Goal: Navigation & Orientation: Find specific page/section

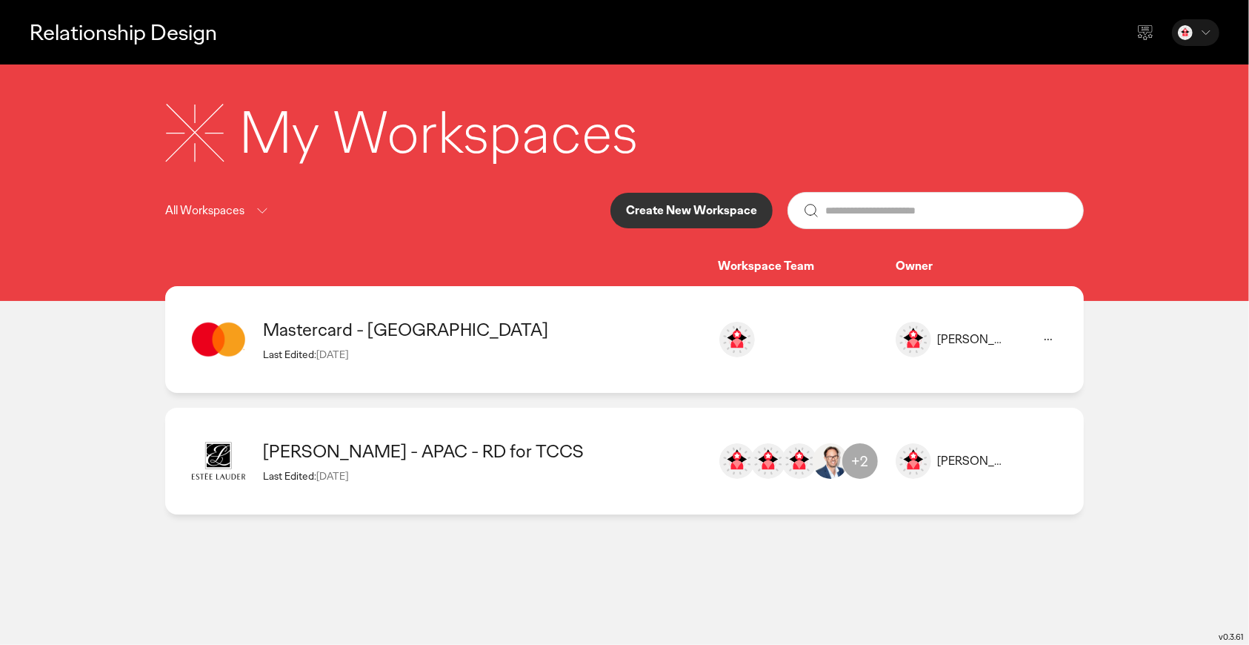
click at [609, 346] on div "Mastercard - AFRICA Last Edited: [DATE]" at bounding box center [483, 339] width 440 height 42
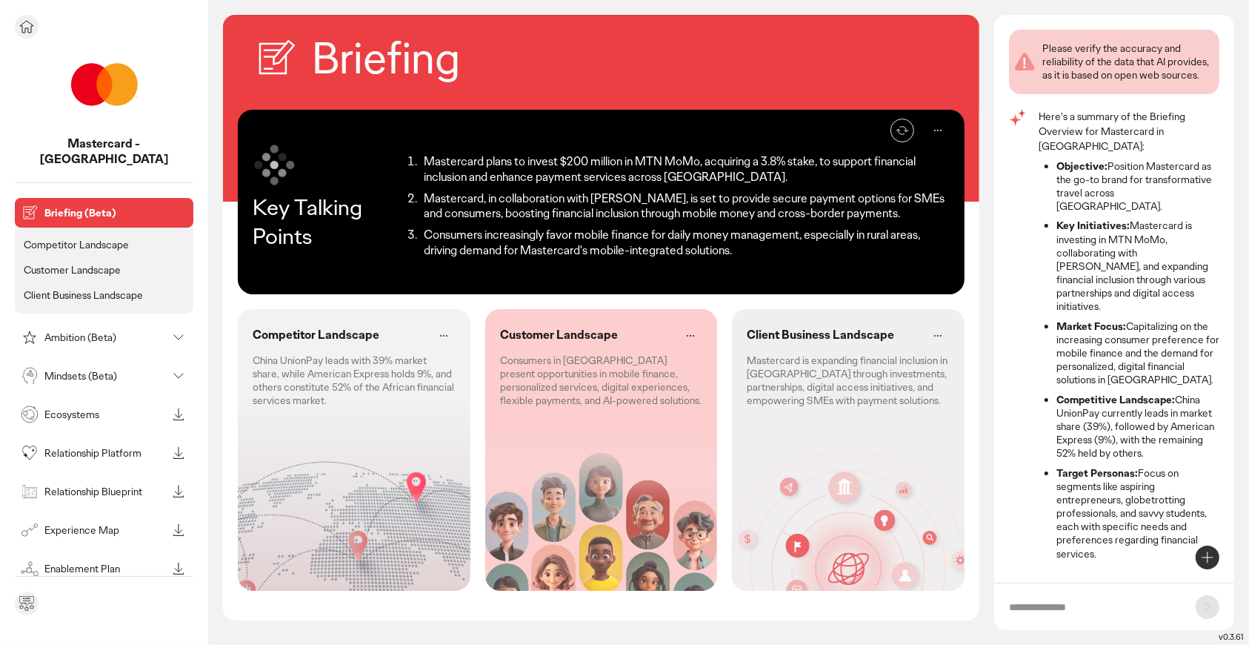
click at [103, 238] on p "Competitor Landscape" at bounding box center [76, 244] width 105 height 13
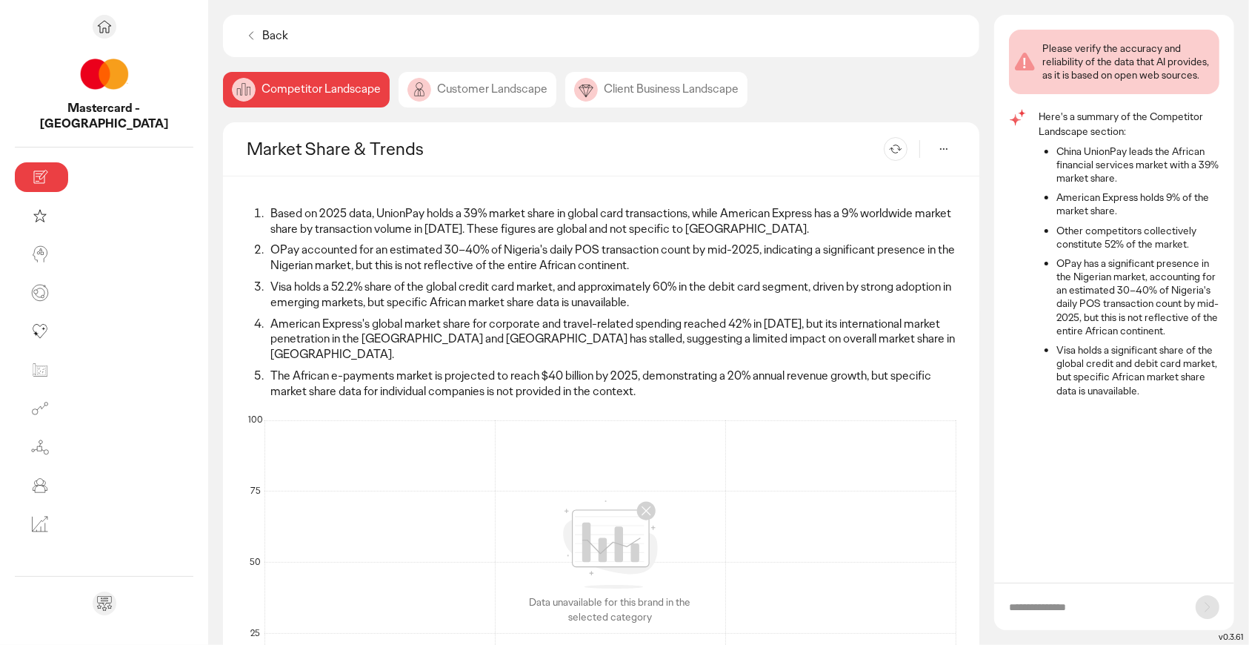
click at [399, 97] on div "Customer Landscape" at bounding box center [478, 90] width 158 height 36
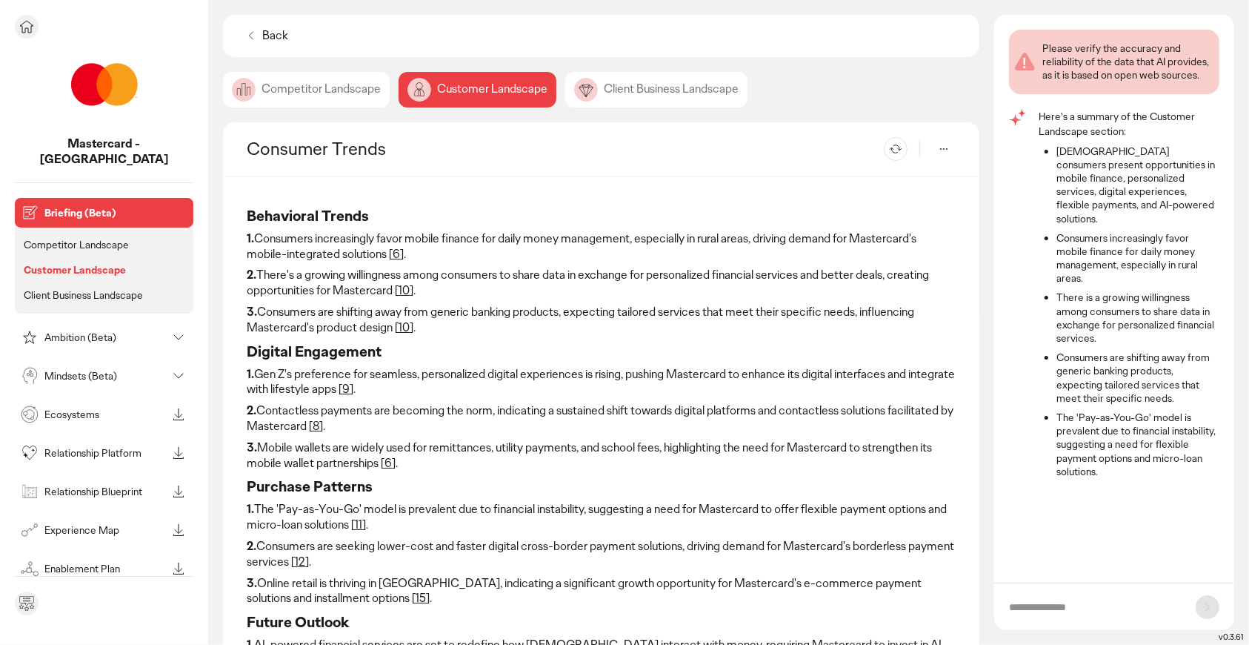
click at [79, 332] on p "Ambition (Beta)" at bounding box center [105, 337] width 122 height 10
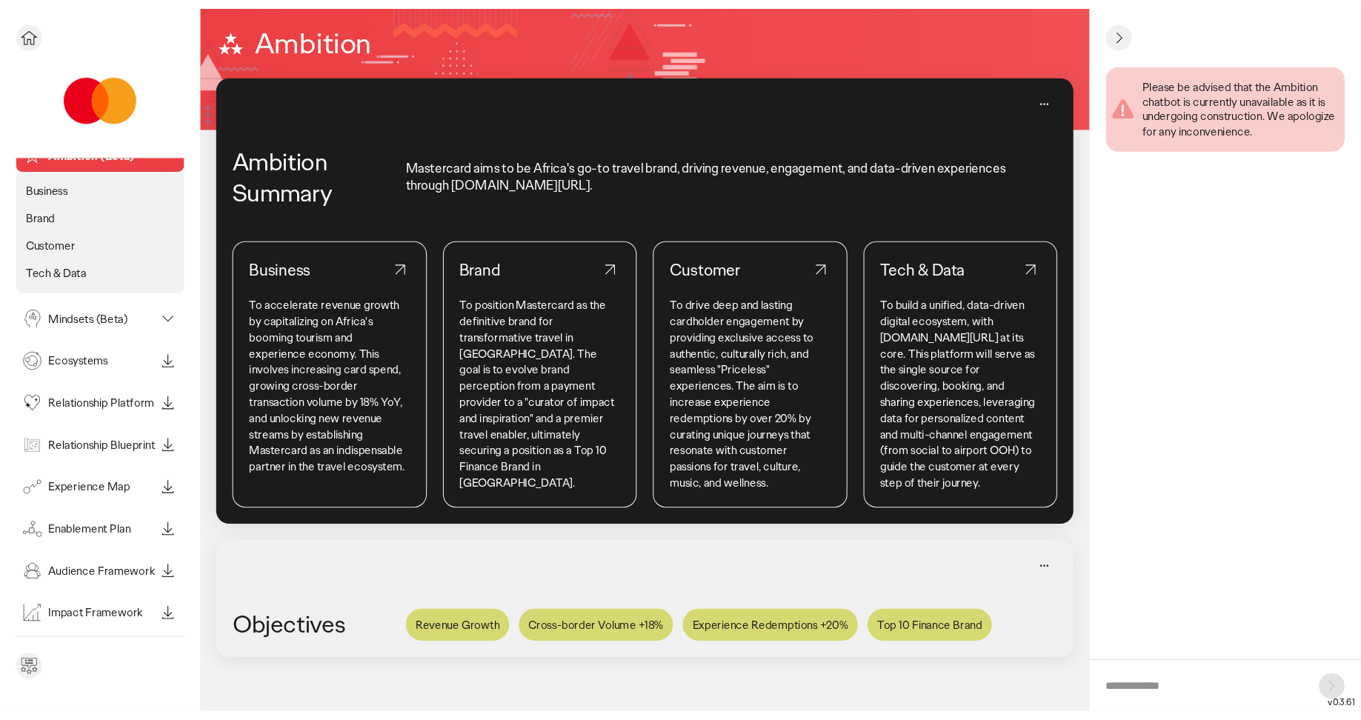
scroll to position [73, 0]
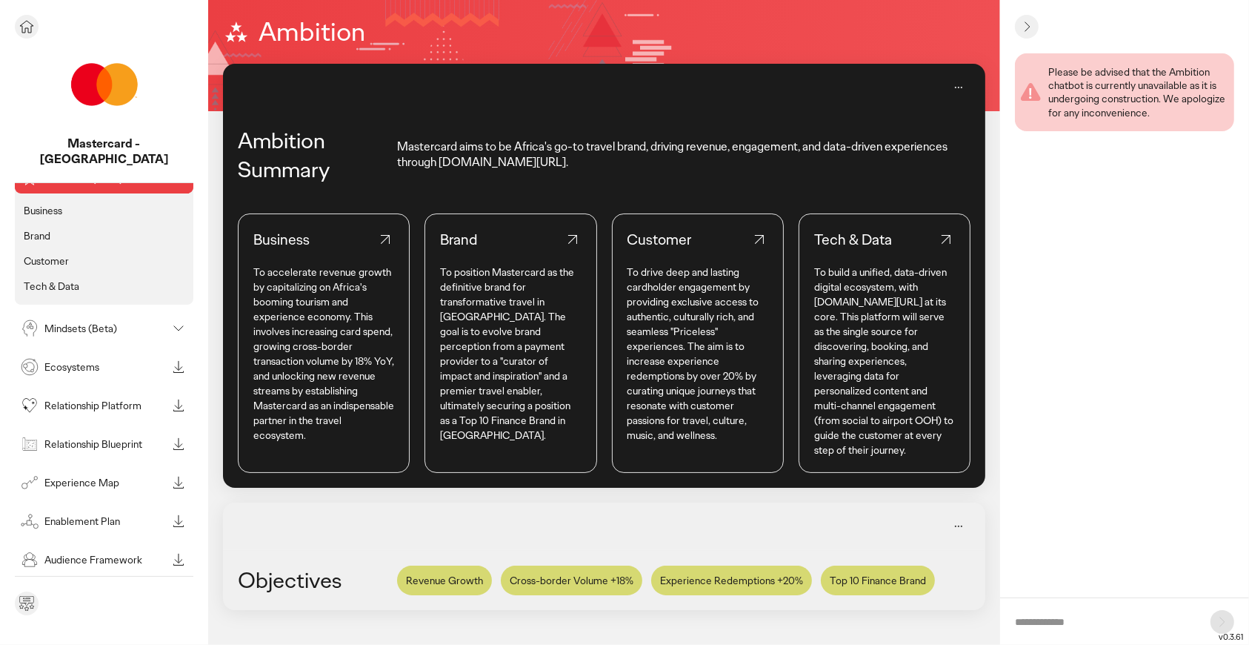
click at [99, 362] on p "Ecosystems" at bounding box center [105, 367] width 122 height 10
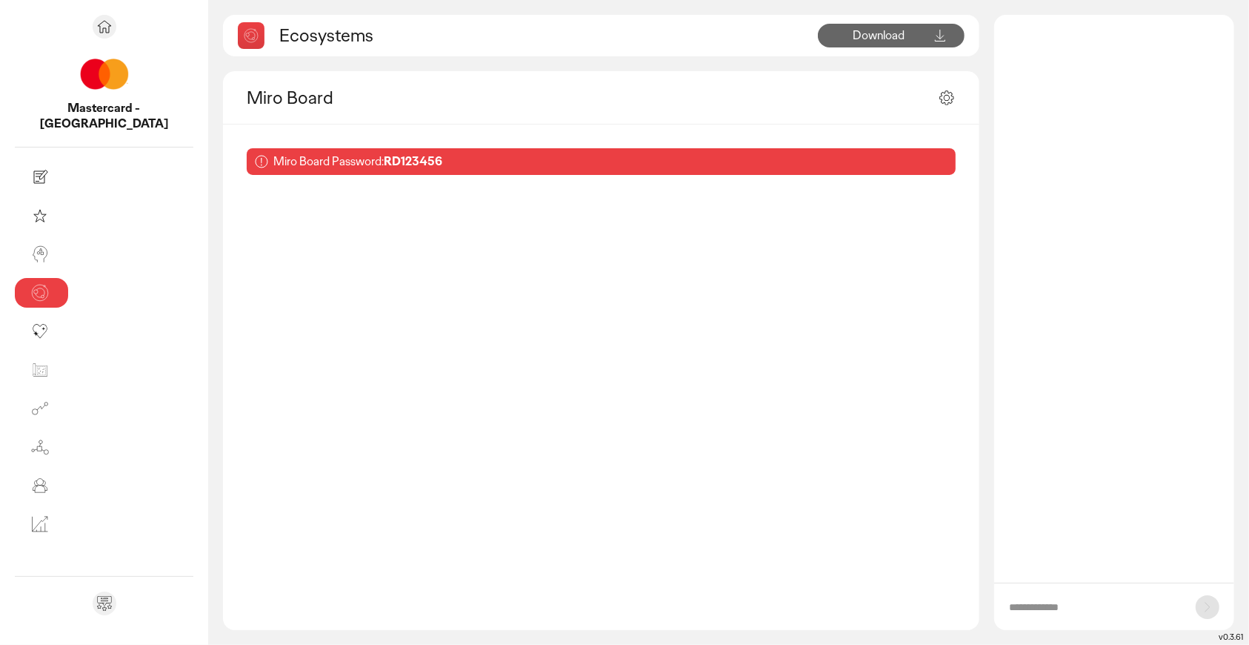
click at [384, 164] on b "RD123456" at bounding box center [413, 161] width 59 height 16
copy b "RD123456"
